Goal: Task Accomplishment & Management: Manage account settings

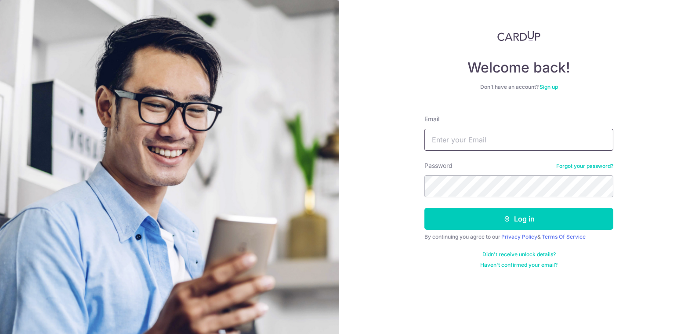
click at [458, 141] on input "Email" at bounding box center [519, 140] width 189 height 22
paste input "[PERSON_NAME][EMAIL_ADDRESS][DOMAIN_NAME]"
type input "[PERSON_NAME][EMAIL_ADDRESS][DOMAIN_NAME]"
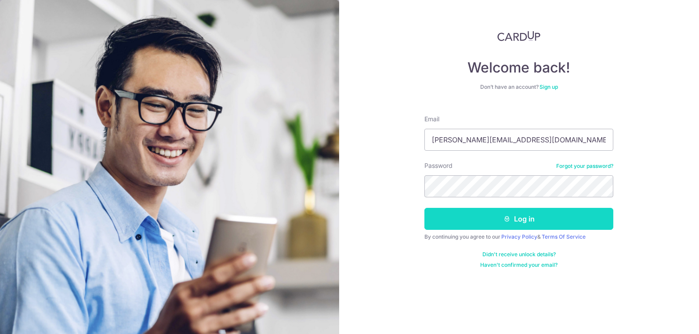
click at [517, 217] on button "Log in" at bounding box center [519, 219] width 189 height 22
